Goal: Transaction & Acquisition: Purchase product/service

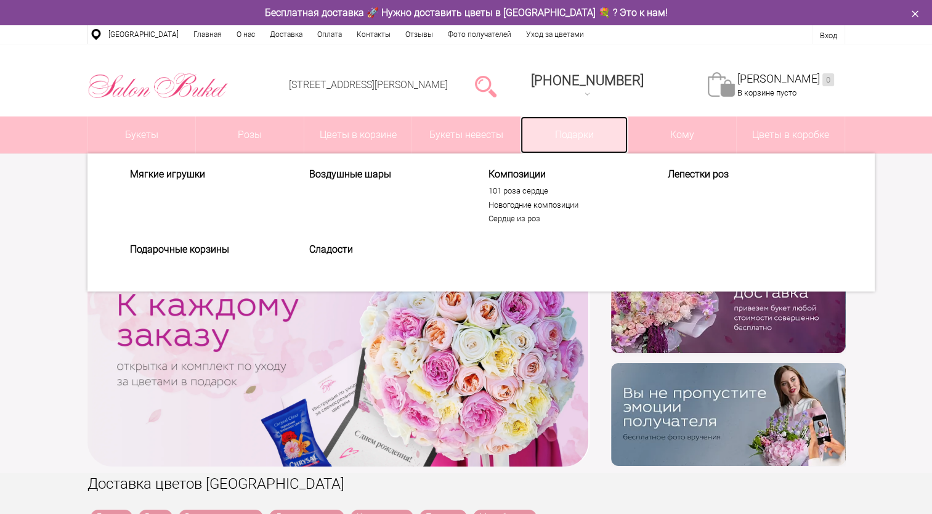
click at [577, 127] on link "Подарки" at bounding box center [575, 134] width 108 height 37
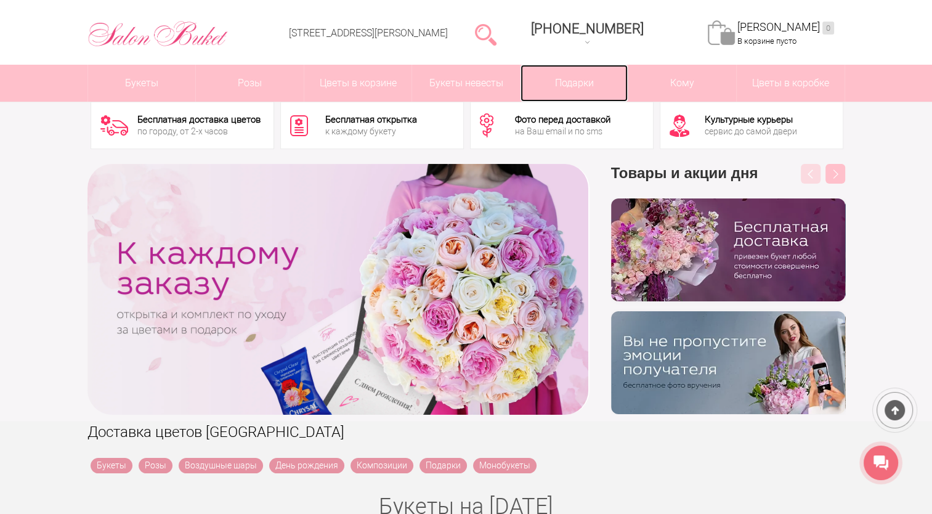
scroll to position [360, 0]
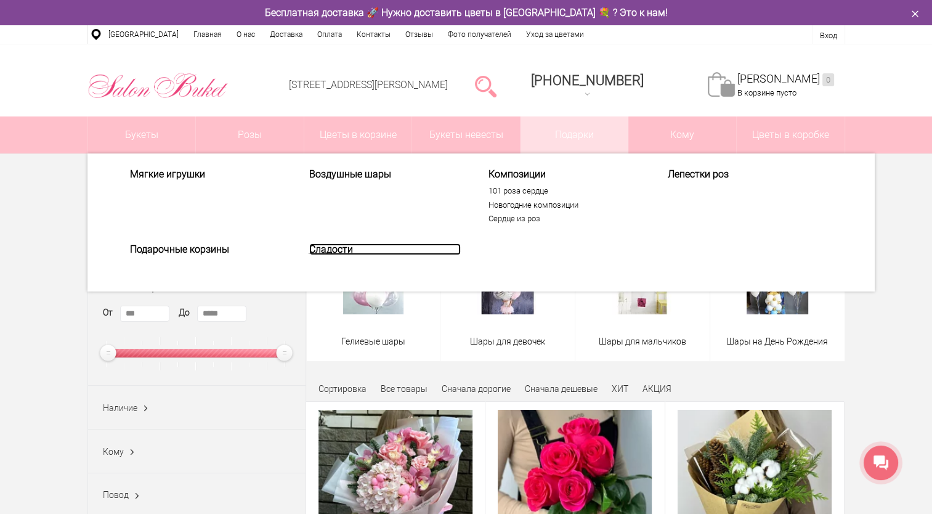
click at [330, 250] on link "Сладости" at bounding box center [385, 249] width 152 height 12
